Goal: Navigation & Orientation: Find specific page/section

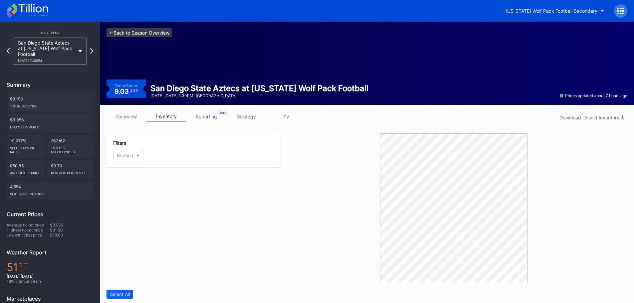
click at [146, 33] on link "<- Back to Season Overview" at bounding box center [139, 32] width 66 height 9
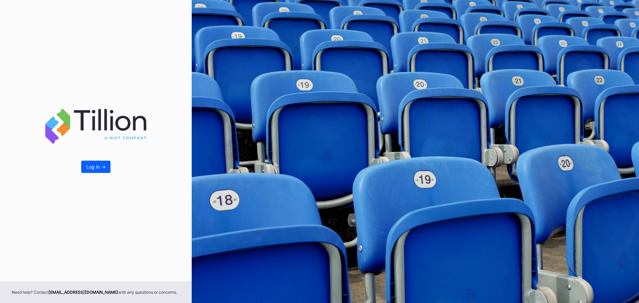
click at [79, 166] on div "Log In ->" at bounding box center [96, 140] width 192 height 281
click at [82, 166] on button "Log In ->" at bounding box center [95, 167] width 29 height 12
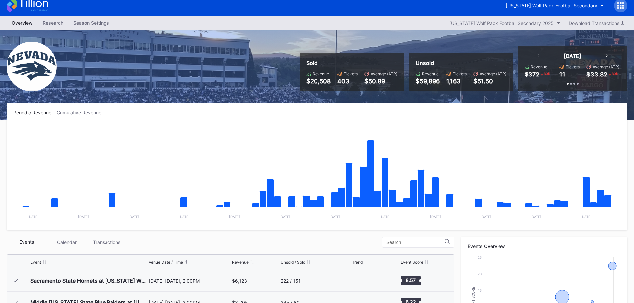
scroll to position [133, 0]
